Goal: Task Accomplishment & Management: Complete application form

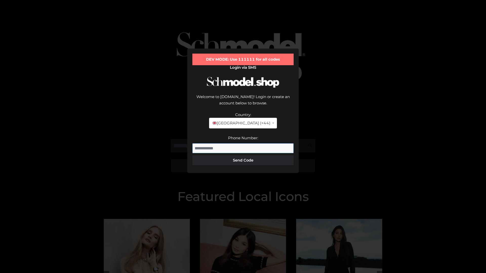
click at [243, 143] on input "Phone Number:" at bounding box center [242, 148] width 101 height 10
type input "**********"
click at [243, 155] on button "Send Code" at bounding box center [242, 160] width 101 height 10
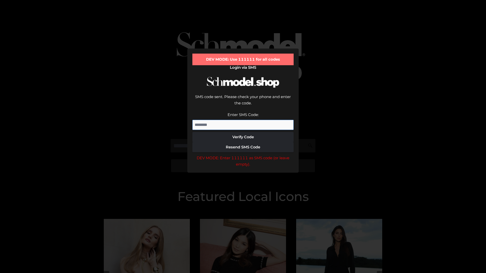
click at [243, 120] on input "Enter SMS Code:" at bounding box center [242, 125] width 101 height 10
type input "******"
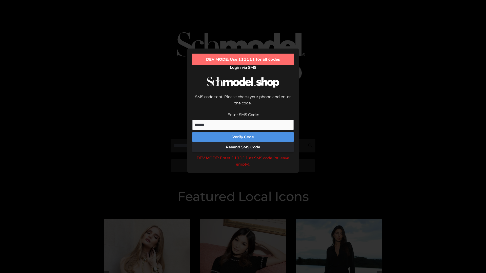
click at [243, 132] on button "Verify Code" at bounding box center [242, 137] width 101 height 10
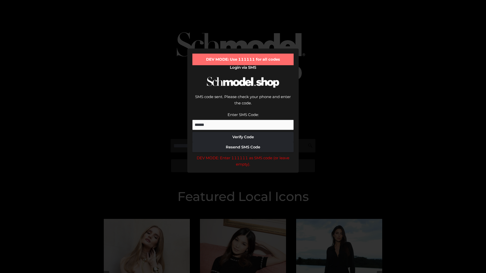
click at [243, 155] on div "DEV MODE: Enter 111111 as SMS code (or leave empty)." at bounding box center [242, 161] width 101 height 13
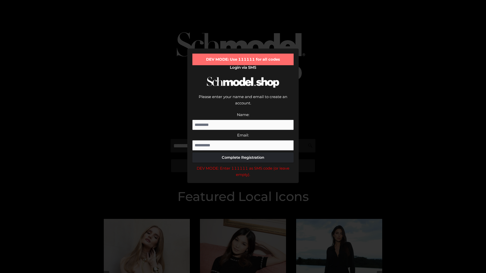
click at [243, 165] on div "DEV MODE: Enter 111111 as SMS code (or leave empty)." at bounding box center [242, 171] width 101 height 13
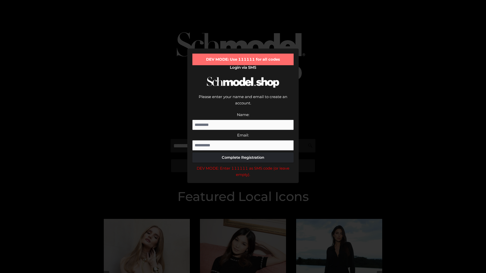
click at [243, 165] on div "DEV MODE: Enter 111111 as SMS code (or leave empty)." at bounding box center [242, 171] width 101 height 13
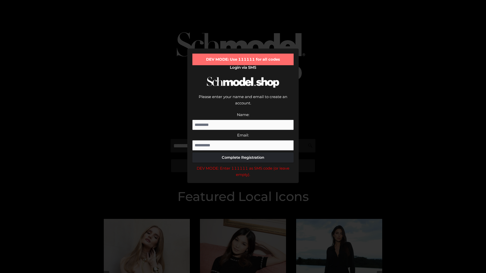
click at [243, 165] on div "DEV MODE: Enter 111111 as SMS code (or leave empty)." at bounding box center [242, 171] width 101 height 13
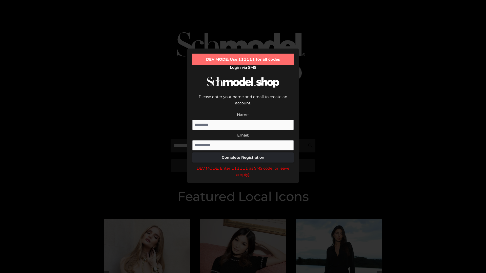
click at [243, 165] on div "DEV MODE: Enter 111111 as SMS code (or leave empty)." at bounding box center [242, 171] width 101 height 13
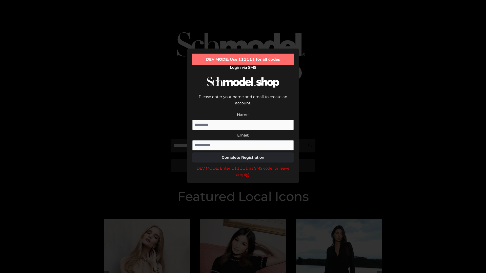
click at [243, 165] on div "DEV MODE: Enter 111111 as SMS code (or leave empty)." at bounding box center [242, 171] width 101 height 13
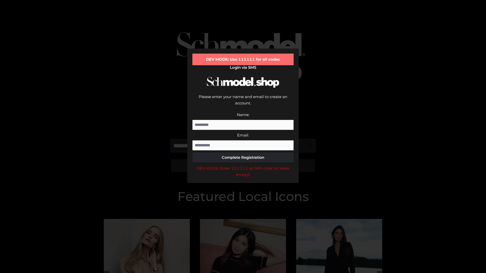
scroll to position [0, 26]
click at [243, 165] on div "DEV MODE: Enter 111111 as SMS code (or leave empty)." at bounding box center [242, 171] width 101 height 13
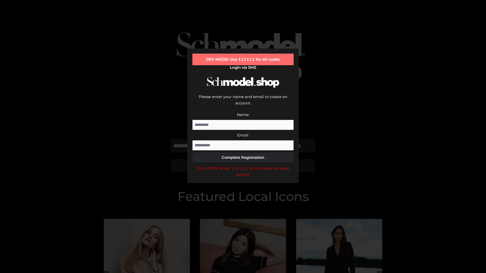
click at [243, 165] on div "DEV MODE: Enter 111111 as SMS code (or leave empty)." at bounding box center [242, 171] width 101 height 13
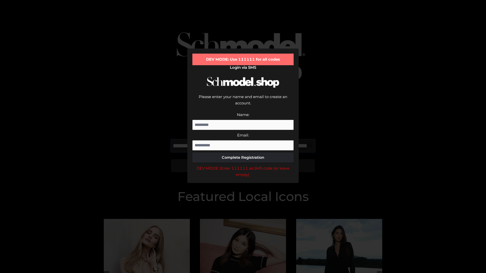
scroll to position [0, 55]
click at [243, 165] on div "DEV MODE: Enter 111111 as SMS code (or leave empty)." at bounding box center [242, 171] width 101 height 13
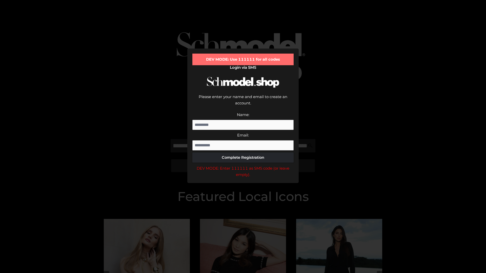
click at [243, 165] on div "DEV MODE: Enter 111111 as SMS code (or leave empty)." at bounding box center [242, 171] width 101 height 13
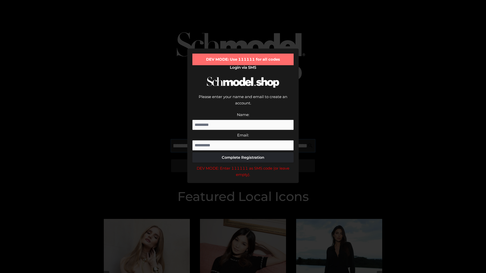
scroll to position [0, 86]
click at [243, 165] on div "DEV MODE: Enter 111111 as SMS code (or leave empty)." at bounding box center [242, 171] width 101 height 13
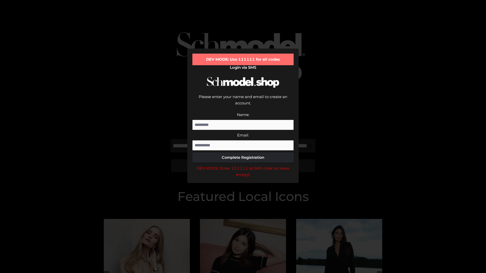
click at [243, 165] on div "DEV MODE: Enter 111111 as SMS code (or leave empty)." at bounding box center [242, 171] width 101 height 13
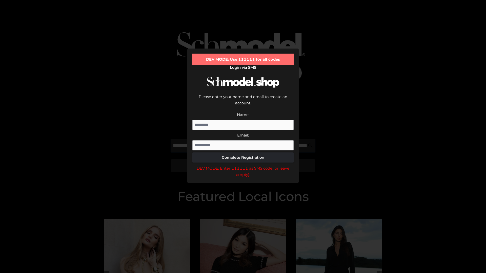
scroll to position [0, 118]
click at [243, 165] on div "DEV MODE: Enter 111111 as SMS code (or leave empty)." at bounding box center [242, 171] width 101 height 13
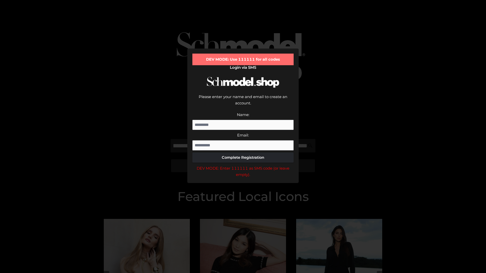
click at [243, 165] on div "DEV MODE: Enter 111111 as SMS code (or leave empty)." at bounding box center [242, 171] width 101 height 13
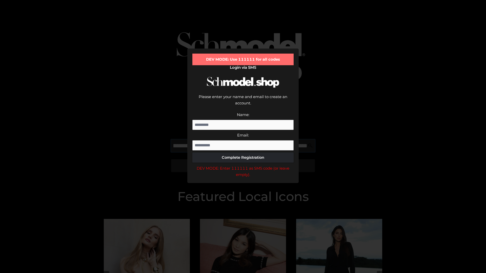
scroll to position [0, 147]
click at [243, 165] on div "DEV MODE: Enter 111111 as SMS code (or leave empty)." at bounding box center [242, 171] width 101 height 13
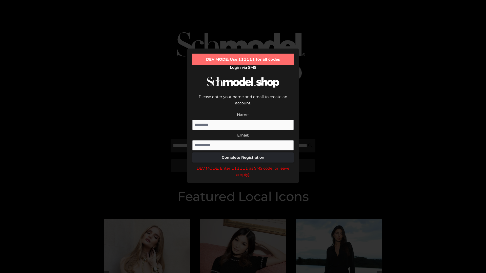
click at [243, 165] on div "DEV MODE: Enter 111111 as SMS code (or leave empty)." at bounding box center [242, 171] width 101 height 13
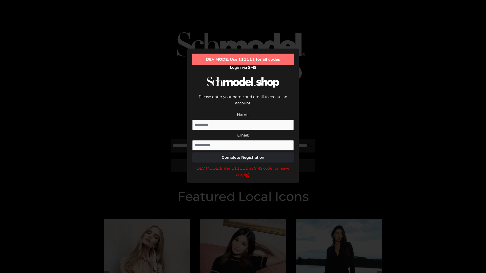
scroll to position [0, 177]
click at [243, 165] on div "DEV MODE: Enter 111111 as SMS code (or leave empty)." at bounding box center [242, 171] width 101 height 13
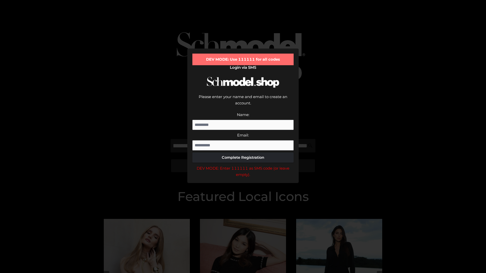
click at [243, 165] on div "DEV MODE: Enter 111111 as SMS code (or leave empty)." at bounding box center [242, 171] width 101 height 13
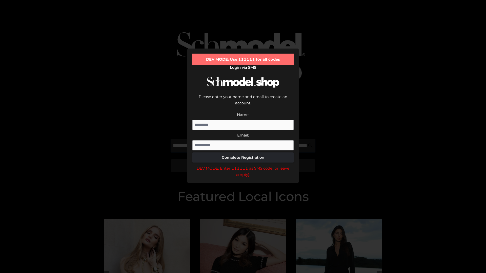
scroll to position [0, 209]
click at [243, 165] on div "DEV MODE: Enter 111111 as SMS code (or leave empty)." at bounding box center [242, 171] width 101 height 13
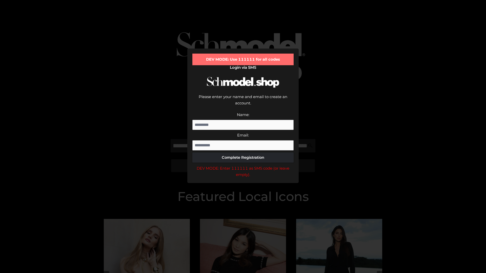
click at [243, 165] on div "DEV MODE: Enter 111111 as SMS code (or leave empty)." at bounding box center [242, 171] width 101 height 13
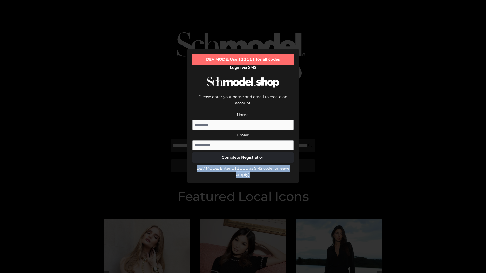
scroll to position [0, 0]
type input "**********"
